Goal: Complete application form

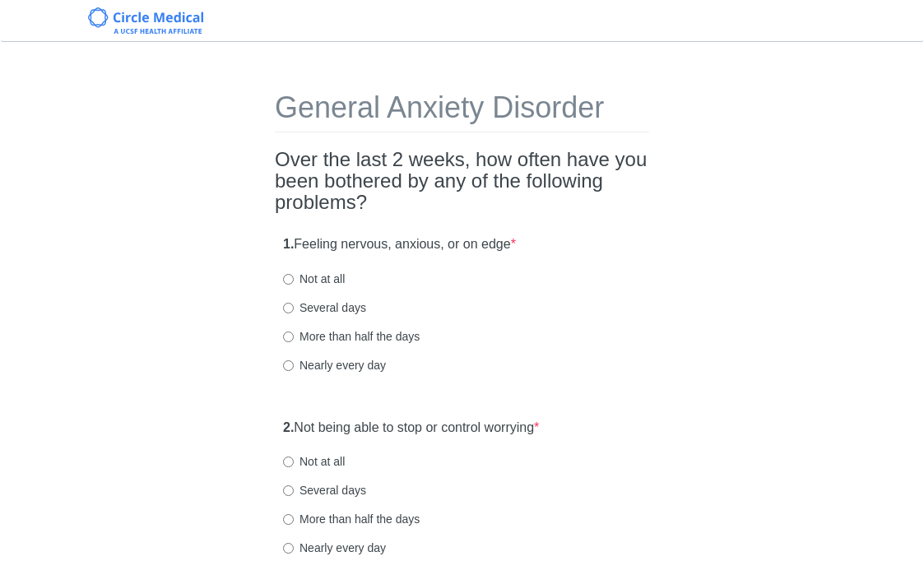
click at [316, 309] on label "Several days" at bounding box center [324, 308] width 83 height 16
click at [294, 309] on input "Several days" at bounding box center [288, 308] width 11 height 11
radio input "true"
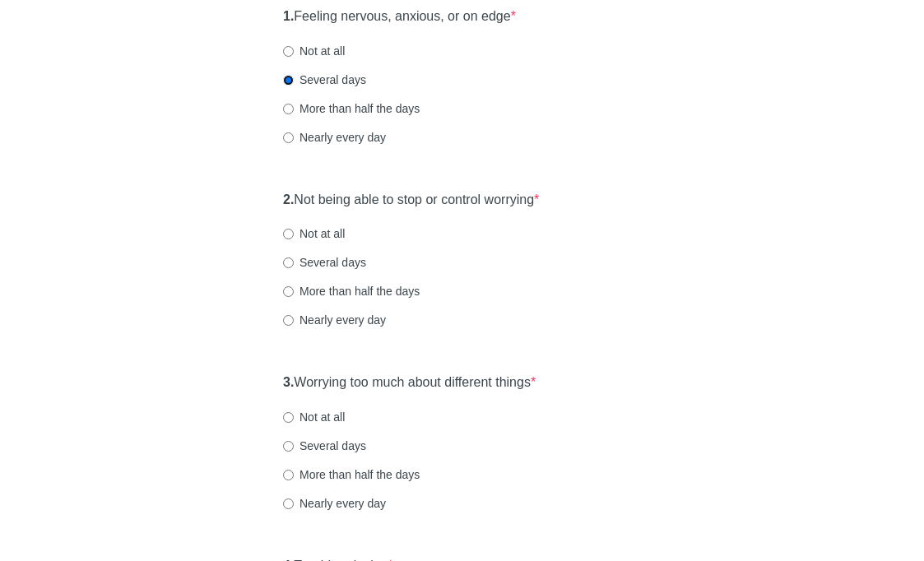
scroll to position [232, 0]
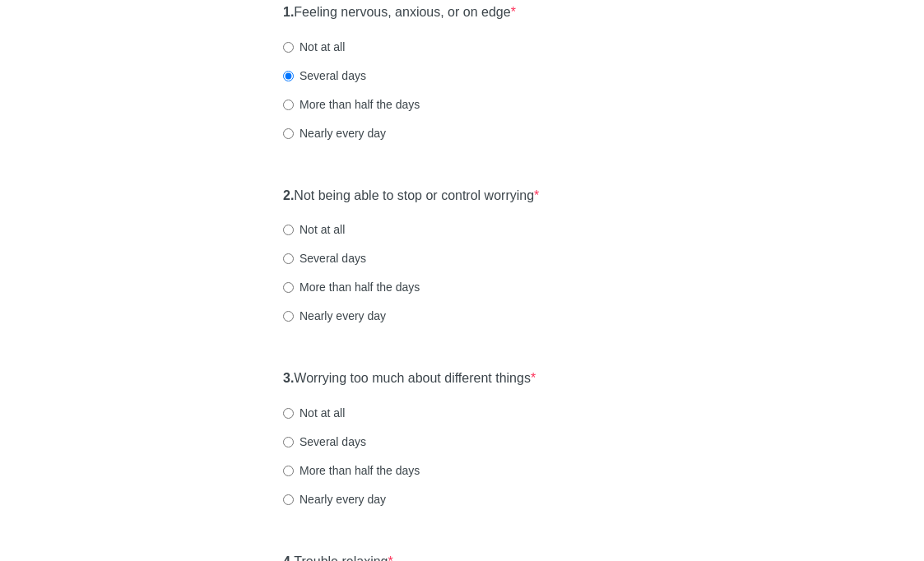
click at [325, 318] on label "Nearly every day" at bounding box center [334, 316] width 103 height 16
click at [294, 318] on input "Nearly every day" at bounding box center [288, 316] width 11 height 11
radio input "true"
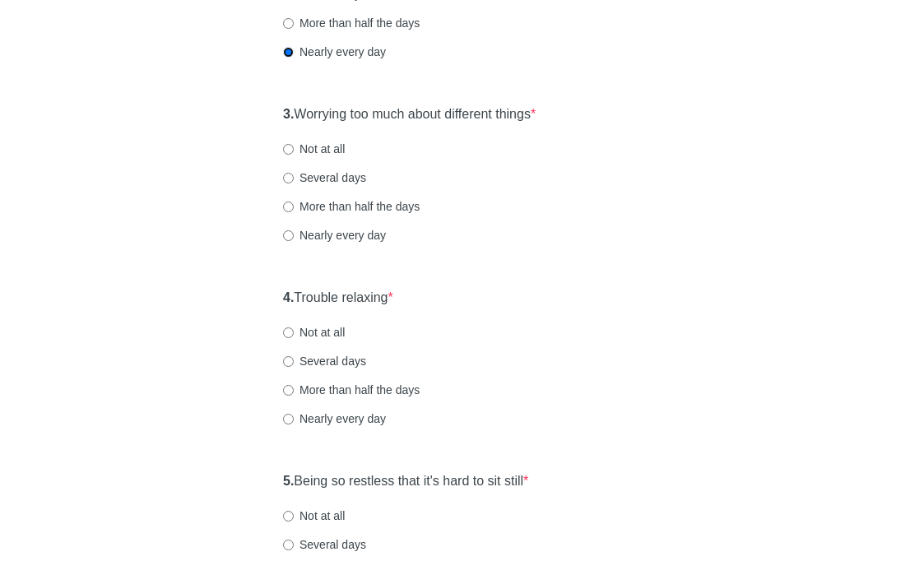
scroll to position [500, 0]
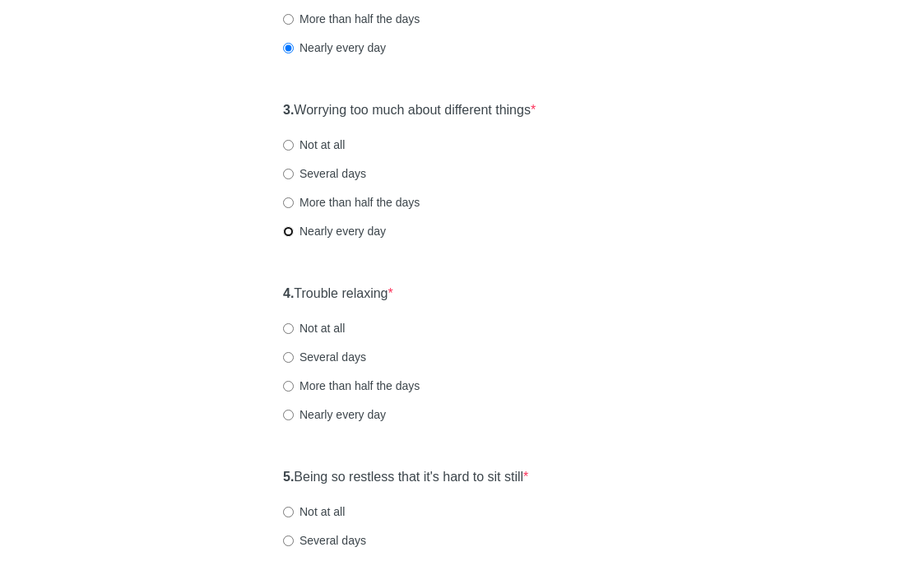
click at [290, 232] on input "Nearly every day" at bounding box center [288, 231] width 11 height 11
radio input "true"
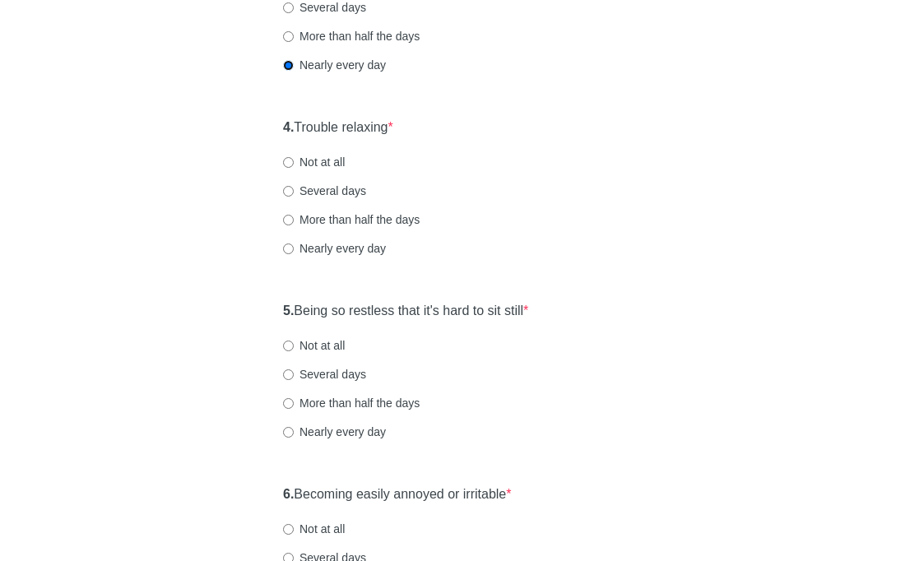
scroll to position [687, 0]
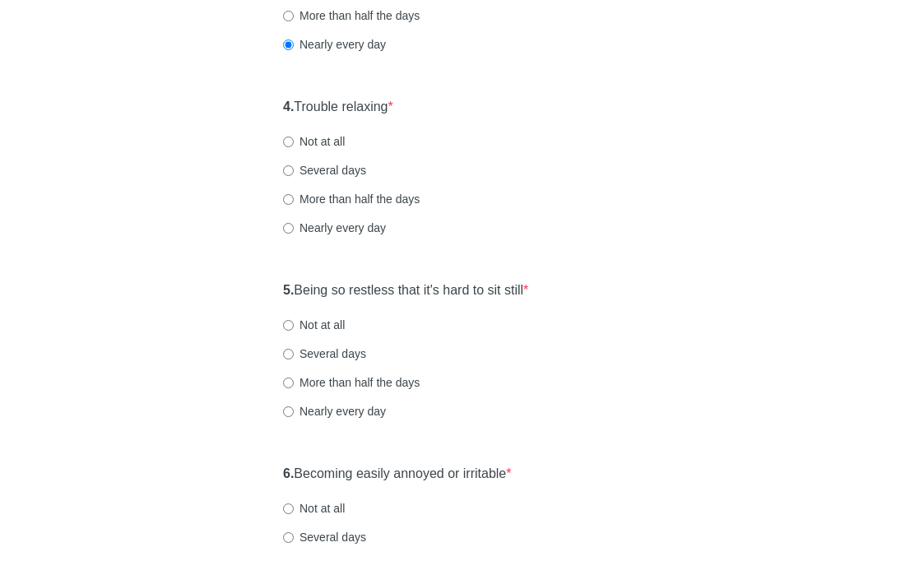
click at [323, 230] on label "Nearly every day" at bounding box center [334, 228] width 103 height 16
click at [294, 230] on input "Nearly every day" at bounding box center [288, 228] width 11 height 11
radio input "true"
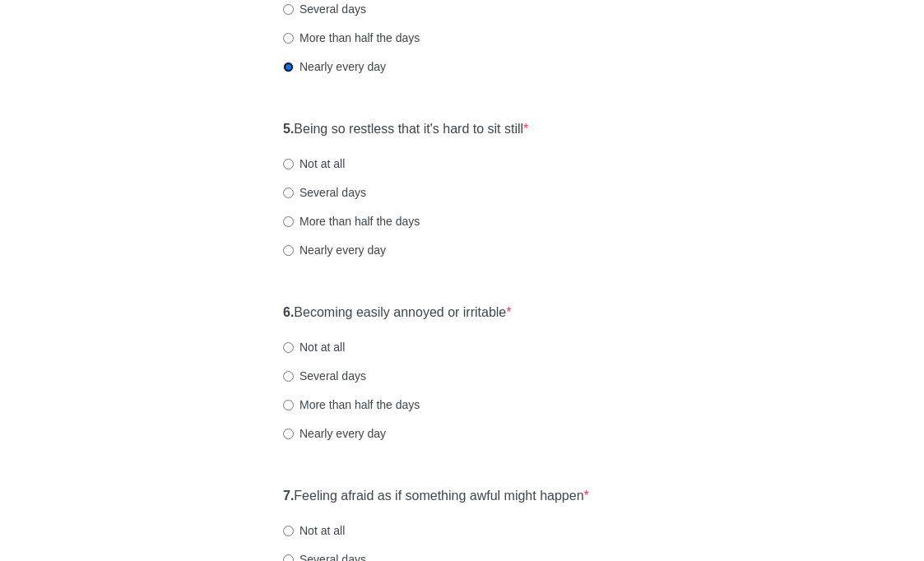
scroll to position [853, 0]
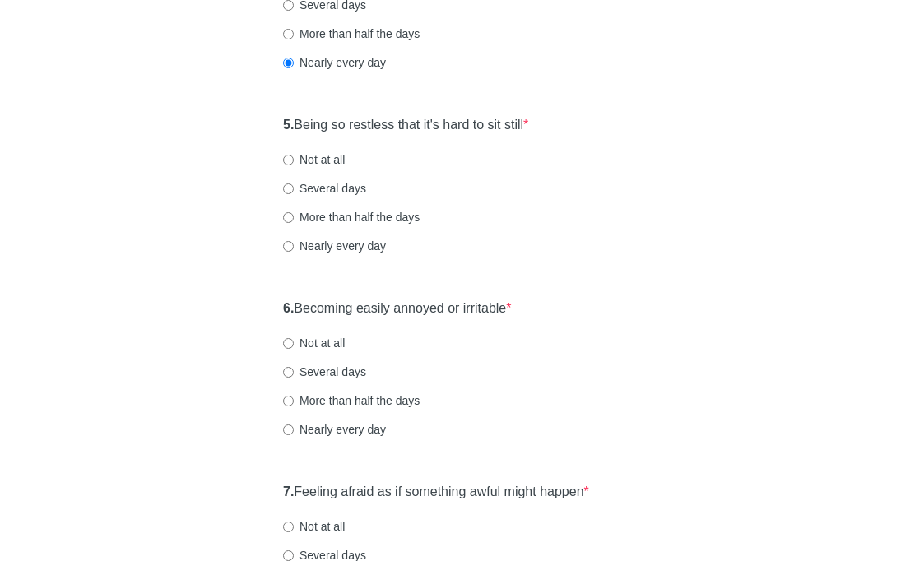
click at [298, 158] on label "Not at all" at bounding box center [314, 159] width 62 height 16
click at [294, 158] on input "Not at all" at bounding box center [288, 160] width 11 height 11
radio input "true"
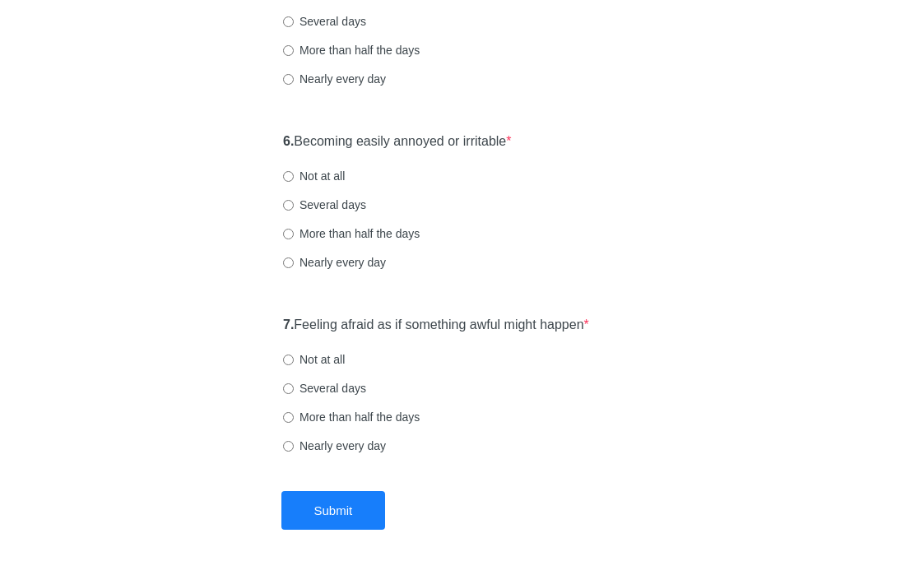
scroll to position [1048, 0]
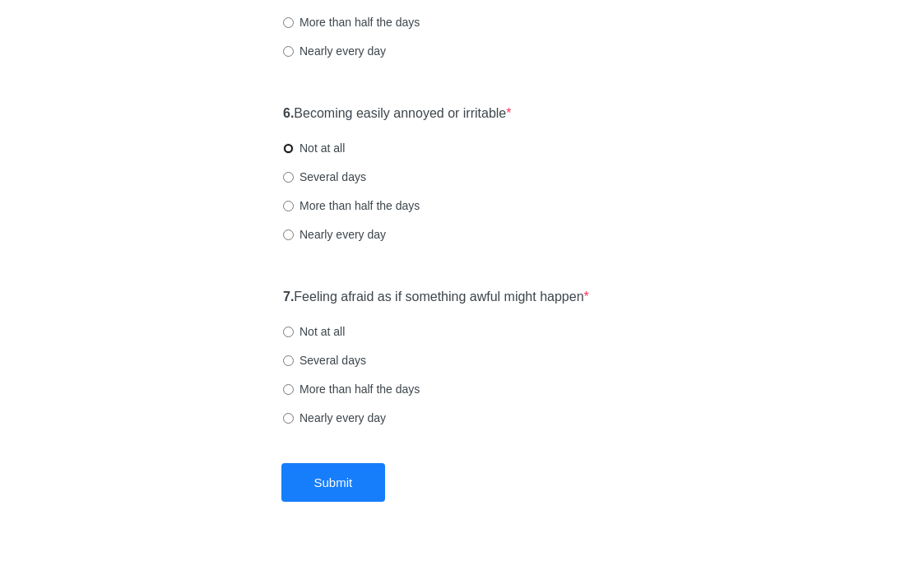
click at [292, 148] on input "Not at all" at bounding box center [288, 148] width 11 height 11
radio input "true"
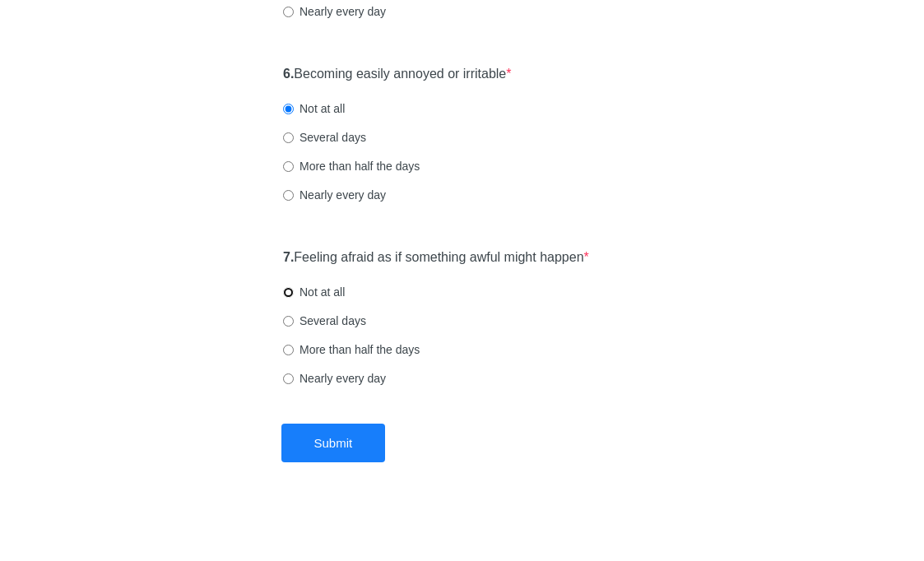
click at [293, 292] on input "Not at all" at bounding box center [288, 292] width 11 height 11
radio input "true"
click at [294, 321] on label "Several days" at bounding box center [324, 321] width 83 height 16
click at [294, 321] on input "Several days" at bounding box center [288, 321] width 11 height 11
radio input "true"
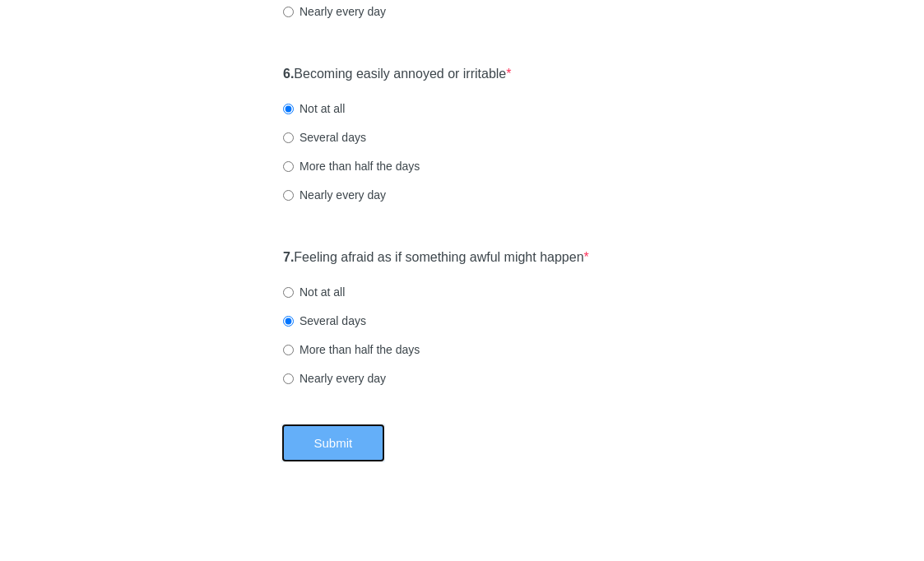
click at [341, 450] on button "Submit" at bounding box center [333, 443] width 105 height 39
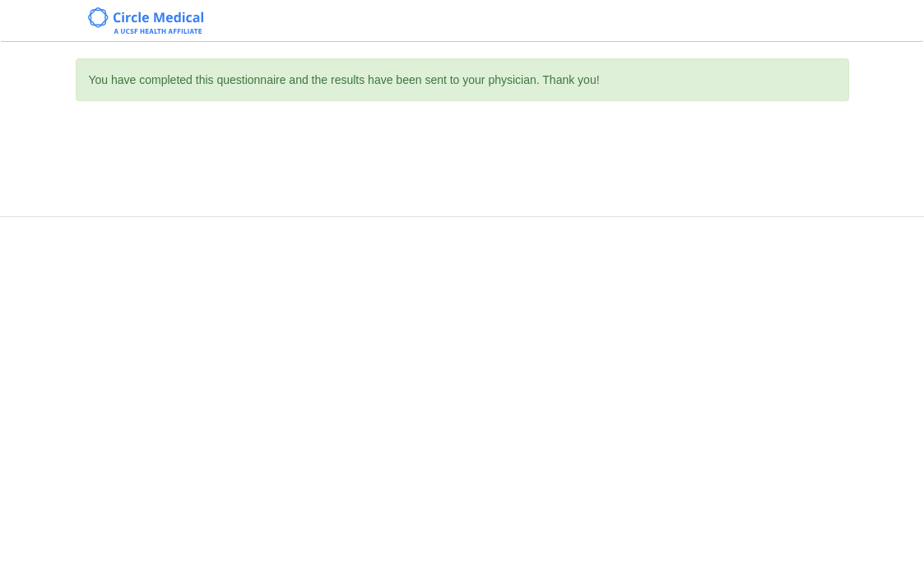
scroll to position [0, 0]
